Goal: Information Seeking & Learning: Learn about a topic

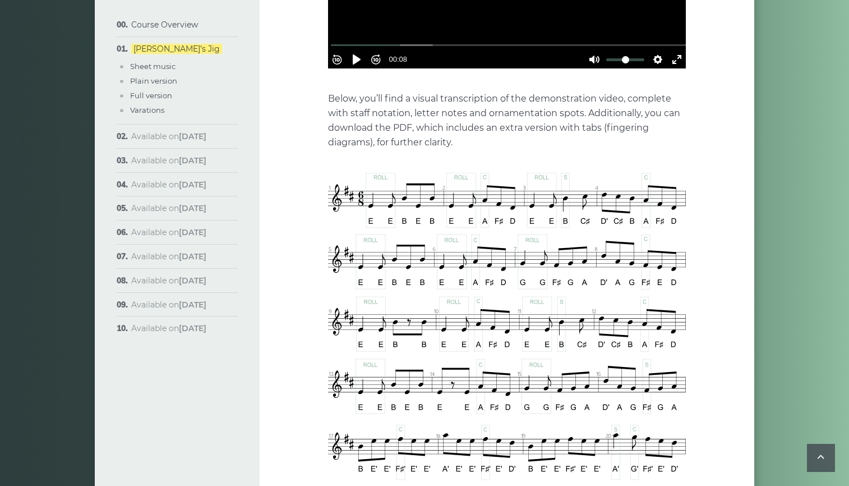
scroll to position [168, 0]
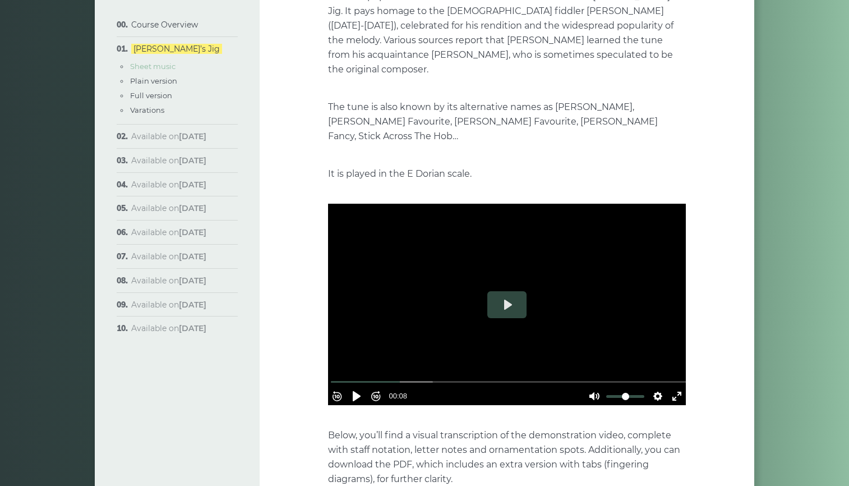
click at [146, 69] on link "Sheet music" at bounding box center [152, 66] width 45 height 9
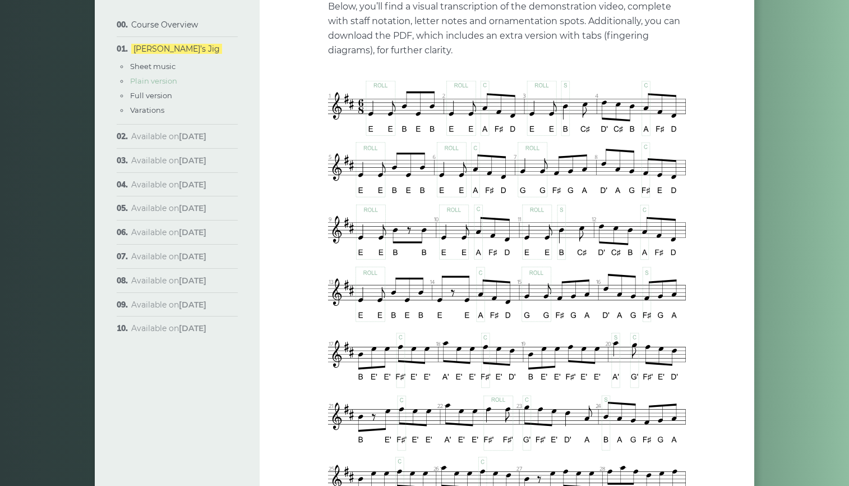
click at [145, 85] on link "Plain version" at bounding box center [153, 80] width 47 height 9
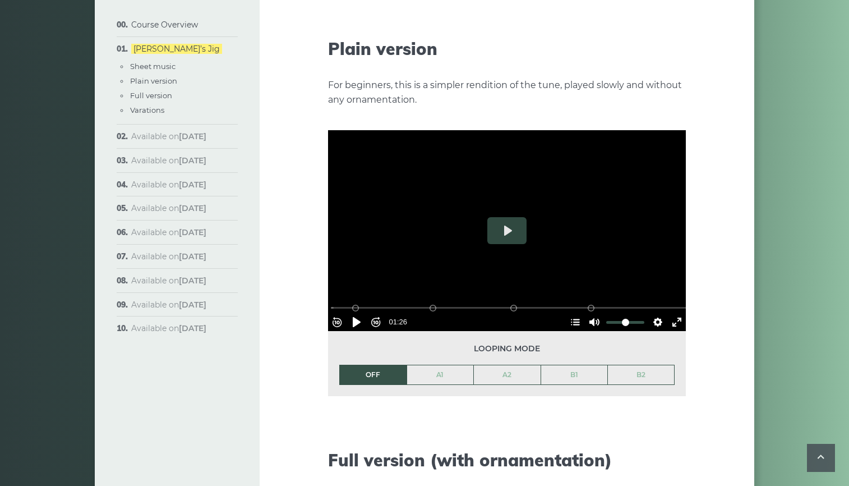
scroll to position [1236, 0]
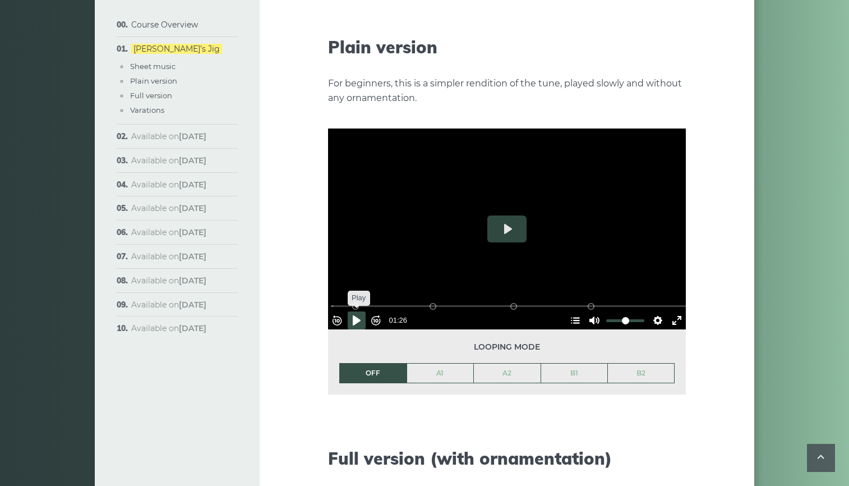
click at [358, 311] on button "Pause Play" at bounding box center [357, 320] width 18 height 18
click at [447, 363] on link "A1" at bounding box center [440, 372] width 67 height 19
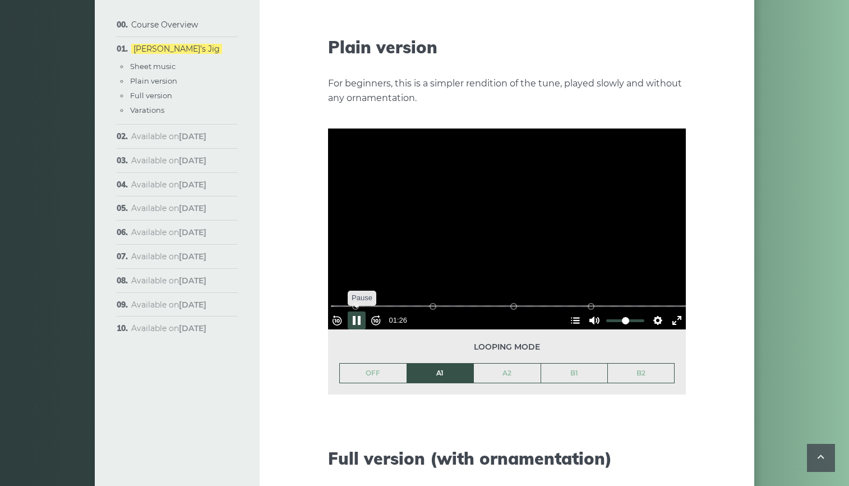
click at [364, 311] on button "Pause Play" at bounding box center [357, 320] width 18 height 18
drag, startPoint x: 362, startPoint y: 286, endPoint x: 312, endPoint y: 281, distance: 49.6
click at [312, 281] on div "Week 1: Morrison’s Jig The first popular tune we’ll learn in the course is call…" at bounding box center [507, 321] width 494 height 2992
drag, startPoint x: 360, startPoint y: 286, endPoint x: 290, endPoint y: 280, distance: 69.8
click at [290, 280] on div "Week 1: Morrison’s Jig The first popular tune we’ll learn in the course is call…" at bounding box center [507, 321] width 494 height 2992
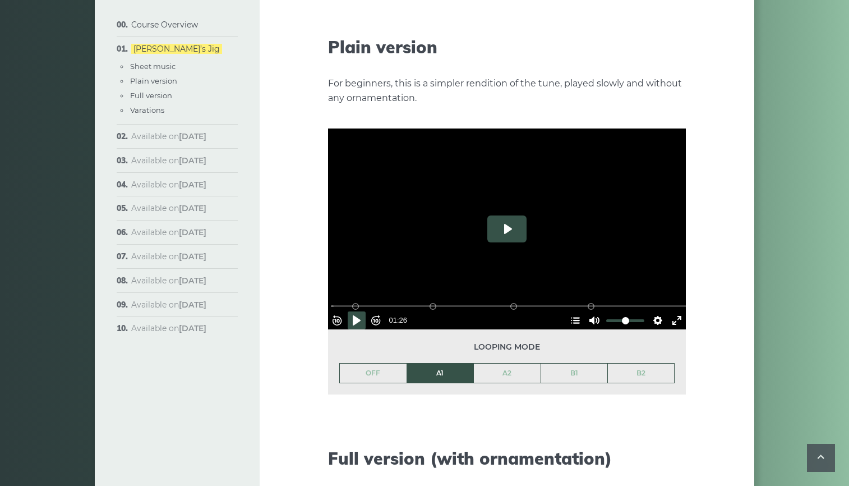
click at [503, 215] on button "Play" at bounding box center [506, 228] width 39 height 27
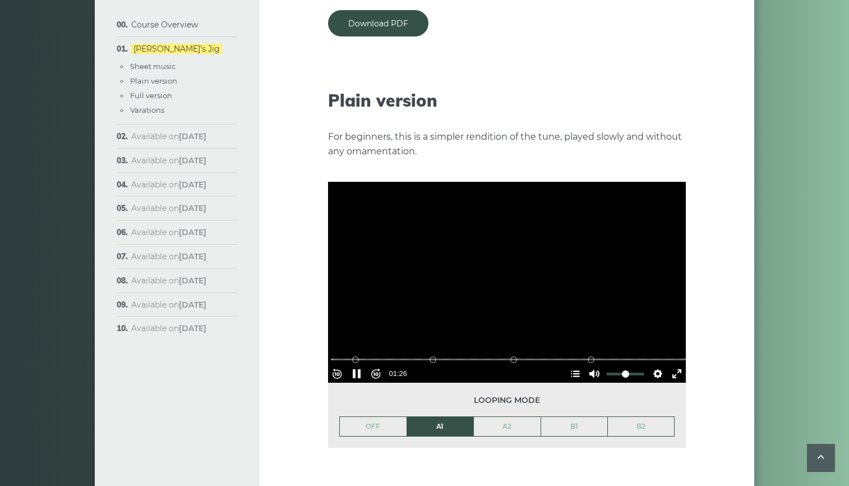
scroll to position [1180, 0]
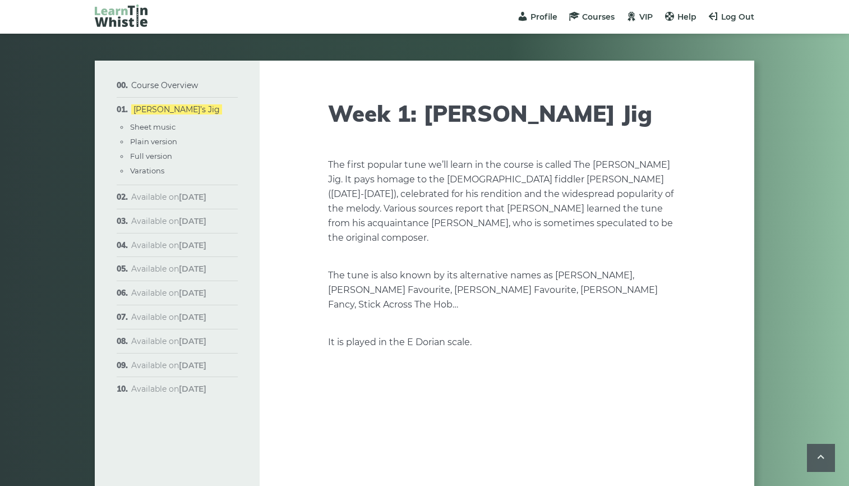
scroll to position [1180, 0]
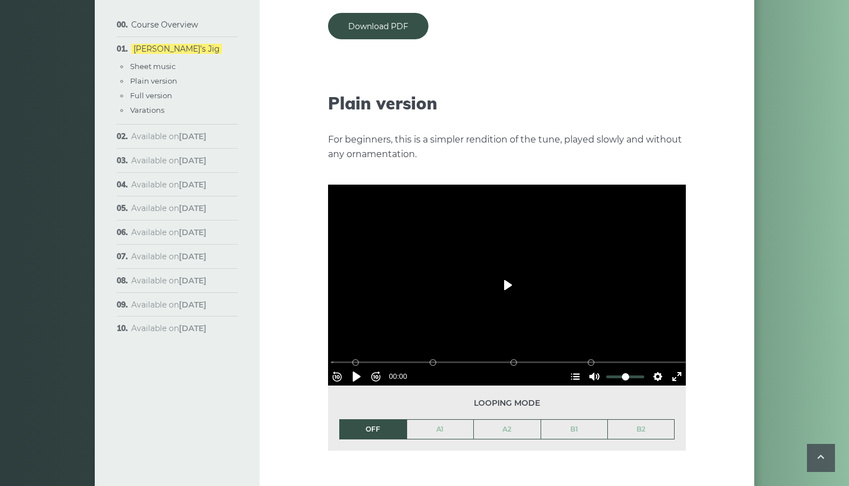
click at [507, 273] on button "Play" at bounding box center [506, 284] width 39 height 27
click at [362, 367] on button "Pause Play" at bounding box center [357, 376] width 18 height 18
type input "*****"
